Goal: Task Accomplishment & Management: Manage account settings

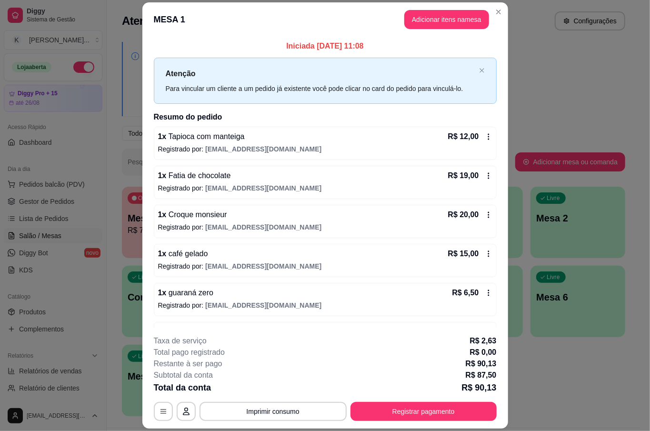
scroll to position [123, 0]
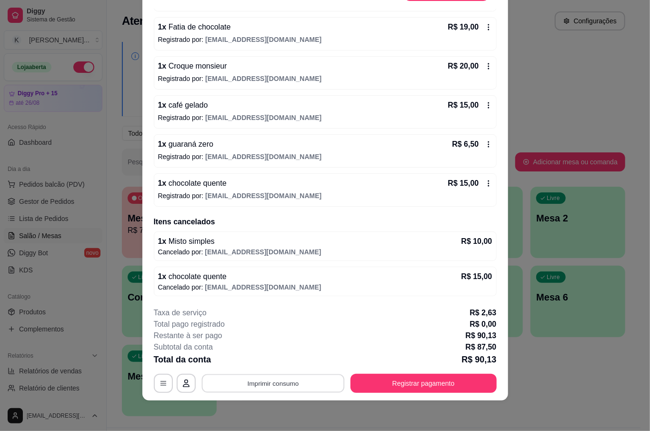
click at [303, 387] on button "Imprimir consumo" at bounding box center [272, 383] width 143 height 19
click at [290, 366] on button "IMPRESSORA" at bounding box center [271, 361] width 67 height 15
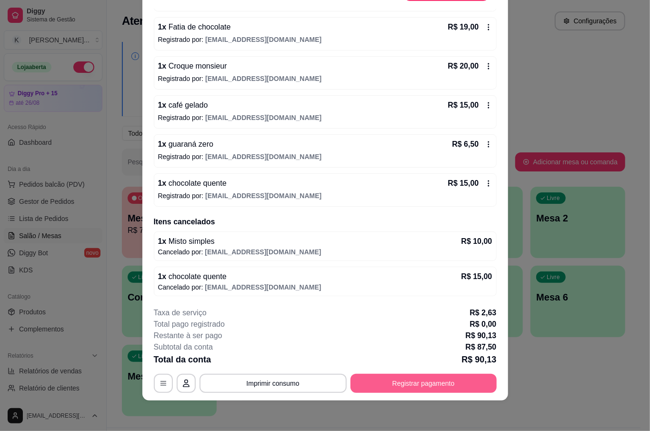
click at [418, 380] on button "Registrar pagamento" at bounding box center [423, 383] width 146 height 19
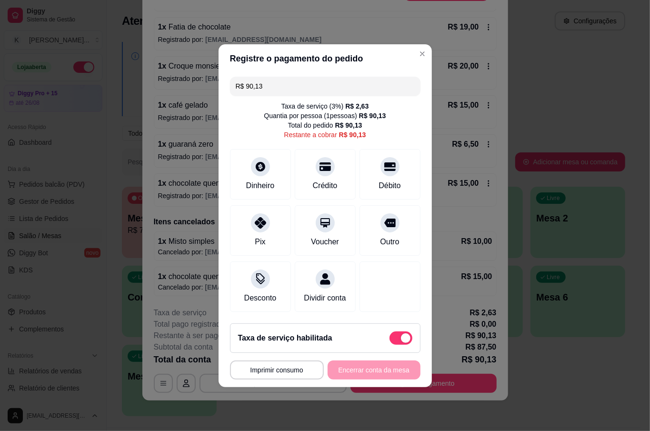
click at [224, 218] on div "R$ 90,13 Taxa de serviço ( 3 %) R$ 2,63 Quantia por pessoa ( 1 pessoas) R$ 90,1…" at bounding box center [325, 194] width 213 height 243
click at [250, 219] on div at bounding box center [260, 220] width 21 height 21
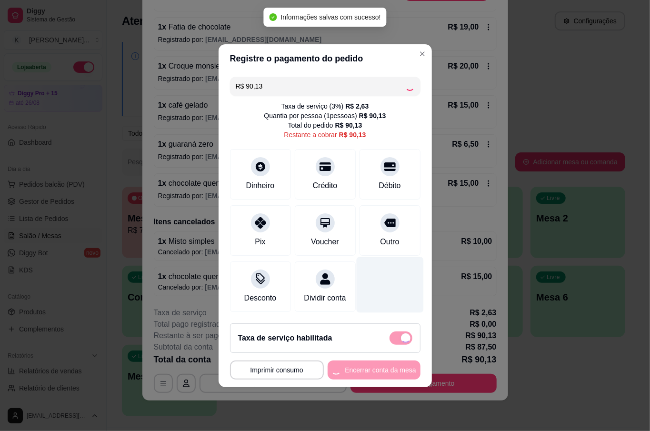
type input "R$ 0,00"
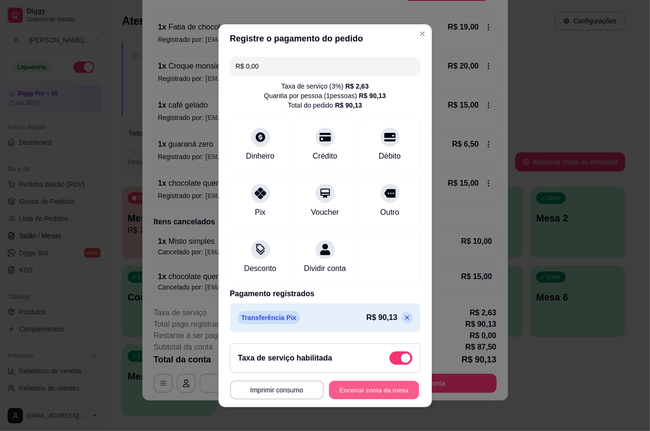
click at [370, 383] on button "Encerrar conta da mesa" at bounding box center [374, 389] width 90 height 19
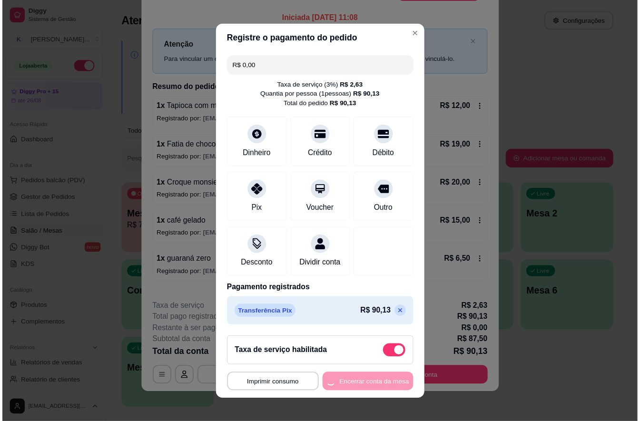
scroll to position [0, 0]
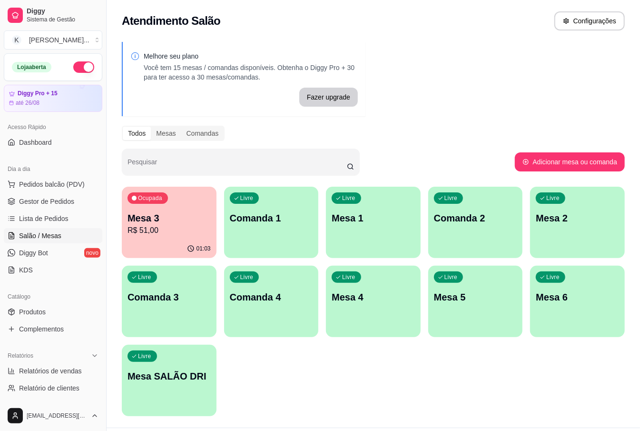
click at [183, 220] on p "Mesa 3" at bounding box center [169, 217] width 83 height 13
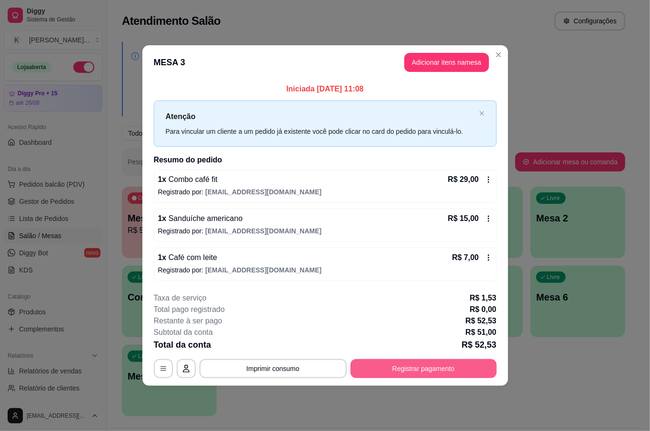
click at [451, 374] on button "Registrar pagamento" at bounding box center [423, 368] width 146 height 19
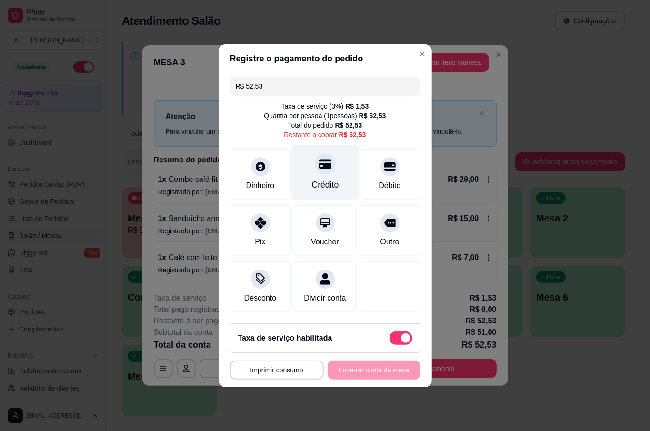
click at [315, 162] on div at bounding box center [325, 163] width 21 height 21
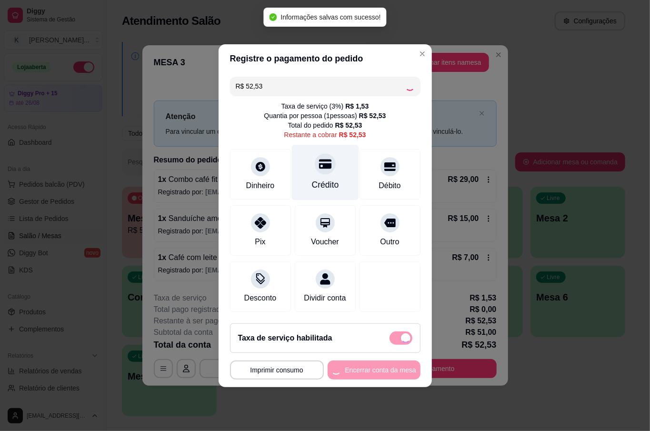
type input "R$ 0,00"
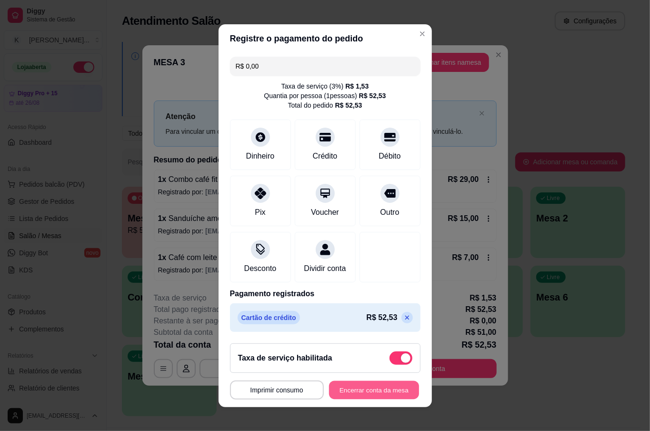
click at [381, 396] on button "Encerrar conta da mesa" at bounding box center [374, 389] width 90 height 19
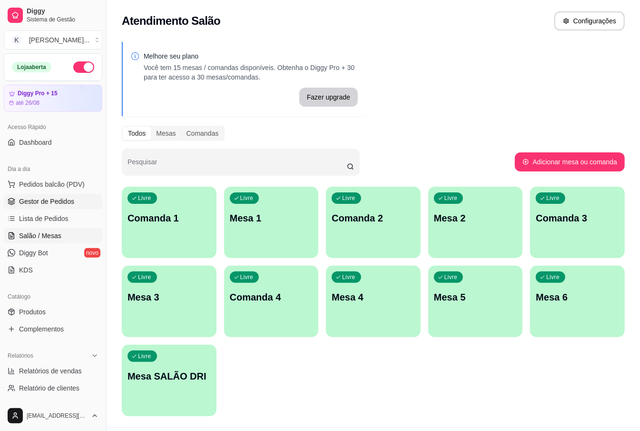
click at [78, 209] on link "Gestor de Pedidos" at bounding box center [53, 201] width 99 height 15
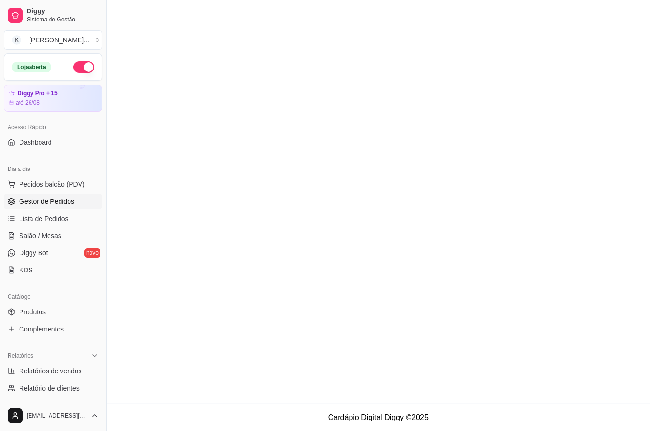
click at [65, 204] on span "Gestor de Pedidos" at bounding box center [46, 202] width 55 height 10
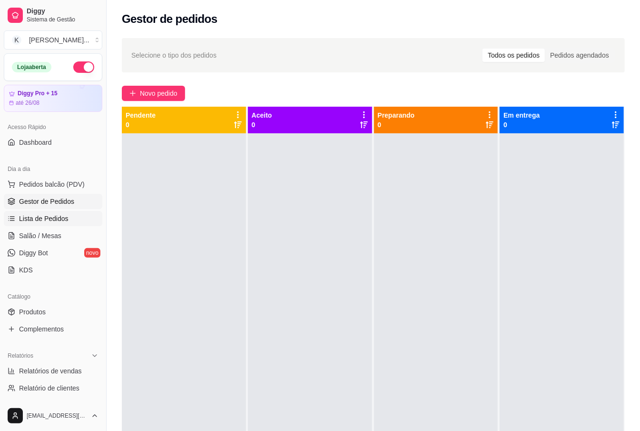
click at [69, 214] on link "Lista de Pedidos" at bounding box center [53, 218] width 99 height 15
